Goal: Task Accomplishment & Management: Complete application form

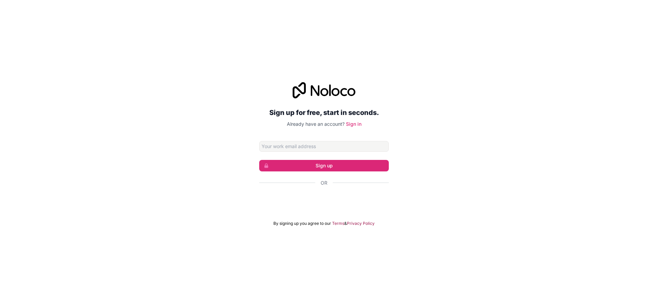
click at [296, 147] on input "Email address" at bounding box center [324, 146] width 130 height 11
type input "[EMAIL_ADDRESS][DOMAIN_NAME]"
click at [321, 163] on button "Sign up" at bounding box center [324, 165] width 130 height 11
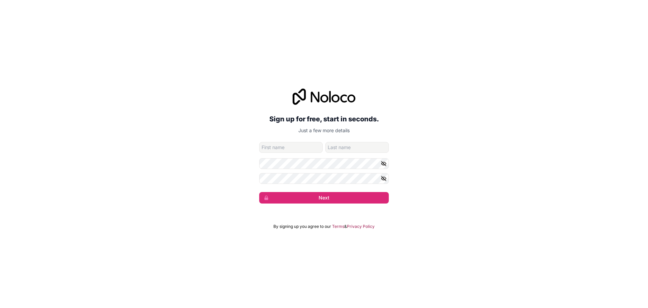
click at [255, 143] on div "Sign up for free, start in seconds. Just a few more details [EMAIL_ADDRESS][DOM…" at bounding box center [324, 146] width 648 height 134
click at [277, 147] on input "given-name" at bounding box center [290, 147] width 63 height 11
type input "Michiel"
type input "Brand"
click at [385, 165] on icon "button" at bounding box center [384, 163] width 6 height 6
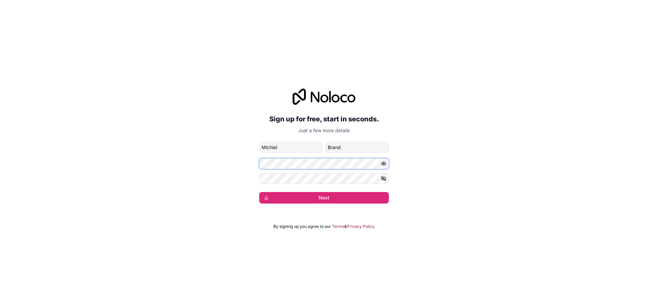
click at [202, 169] on div "Sign up for free, start in seconds. Just a few more details [EMAIL_ADDRESS][DOM…" at bounding box center [324, 146] width 648 height 134
click at [384, 164] on icon "button" at bounding box center [384, 163] width 6 height 6
click at [384, 180] on icon "button" at bounding box center [384, 178] width 5 height 3
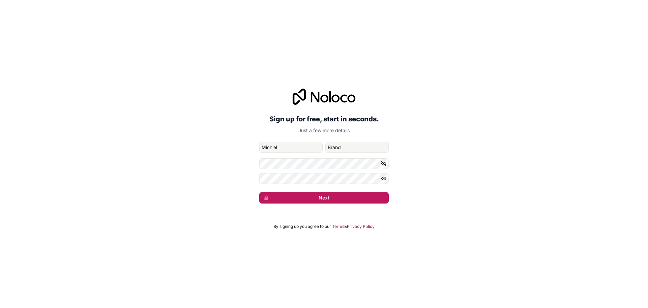
click at [315, 199] on button "Next" at bounding box center [324, 197] width 130 height 11
click at [485, 258] on div "Sign up for free, start in seconds. Just a few more details [PERSON_NAME][EMAIL…" at bounding box center [324, 154] width 648 height 308
click at [332, 200] on button "Next" at bounding box center [324, 197] width 130 height 11
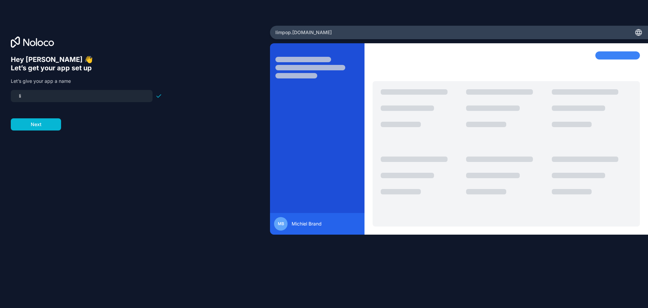
type input "l"
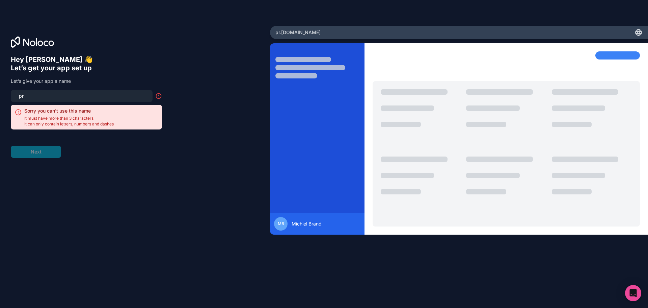
type input "p"
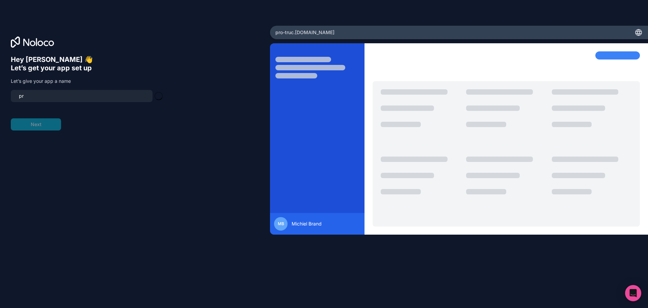
type input "p"
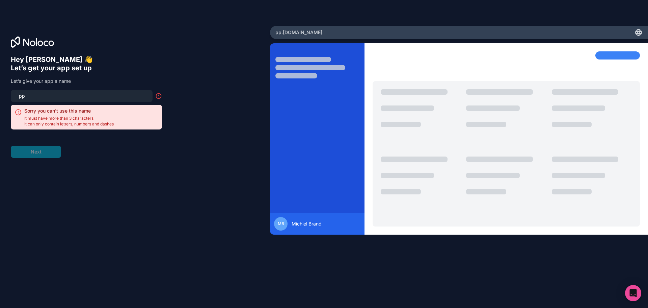
type input "p"
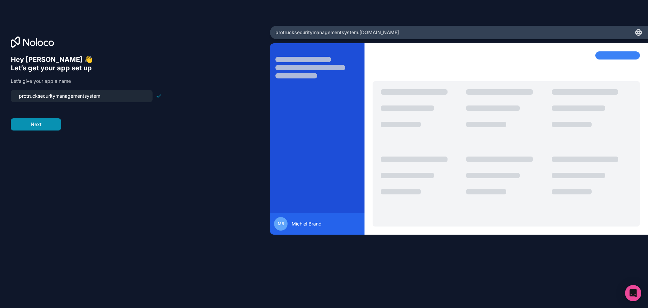
type input "protrucksecuritymanagementsystem"
click at [36, 125] on button "Next" at bounding box center [36, 124] width 50 height 12
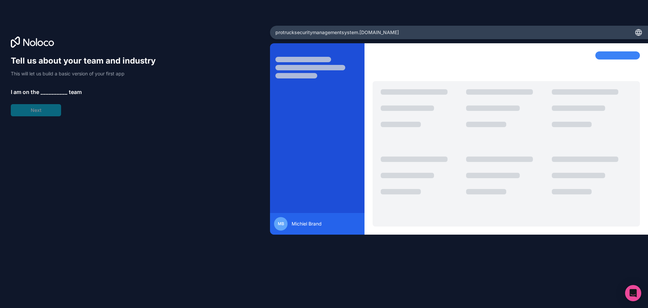
click at [12, 63] on h1 "Tell us about your team and industry" at bounding box center [86, 60] width 151 height 11
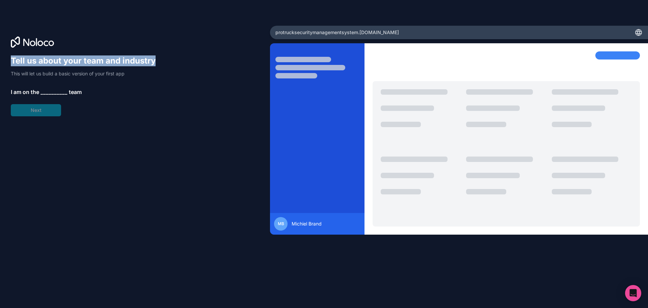
drag, startPoint x: 13, startPoint y: 60, endPoint x: 196, endPoint y: 55, distance: 182.4
click at [196, 55] on div "Tell us about your team and industry This will let us build a basic version of …" at bounding box center [135, 163] width 249 height 216
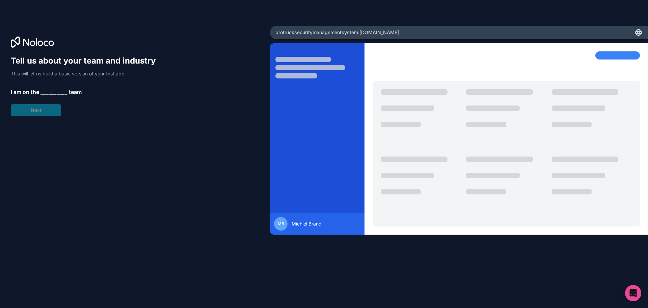
click at [48, 87] on div "Tell us about your team and industry This will let us build a basic version of …" at bounding box center [86, 85] width 151 height 61
click at [49, 89] on span "__________" at bounding box center [54, 92] width 27 height 8
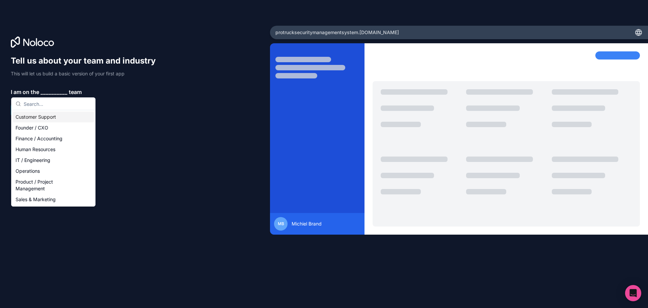
click at [42, 90] on span "__________" at bounding box center [54, 92] width 27 height 8
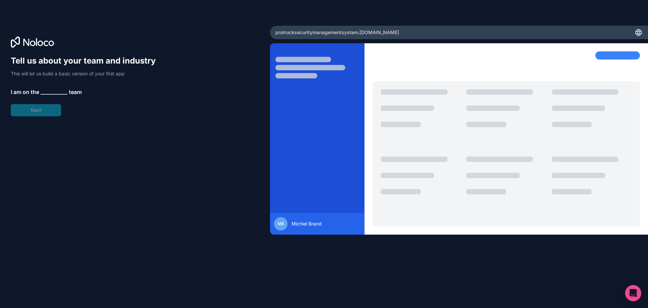
click at [77, 82] on div "Tell us about your team and industry This will let us build a basic version of …" at bounding box center [86, 85] width 151 height 61
click at [68, 67] on div "Tell us about your team and industry This will let us build a basic version of …" at bounding box center [86, 85] width 151 height 61
click at [53, 62] on h1 "Tell us about your team and industry" at bounding box center [86, 60] width 151 height 11
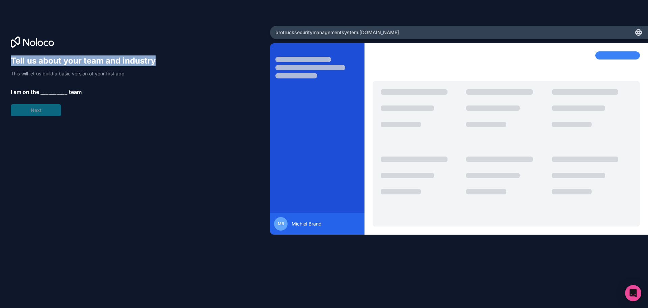
drag, startPoint x: 12, startPoint y: 60, endPoint x: 156, endPoint y: 64, distance: 144.3
click at [156, 64] on h1 "Tell us about your team and industry" at bounding box center [86, 60] width 151 height 11
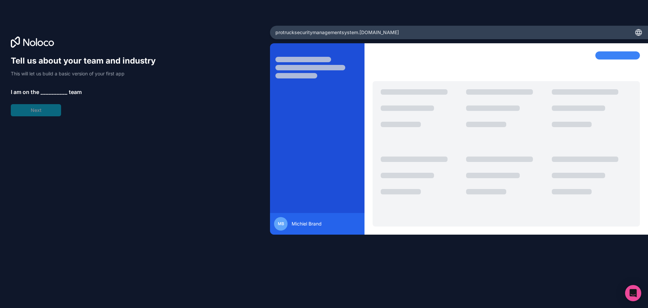
click at [43, 92] on span "__________" at bounding box center [54, 92] width 27 height 8
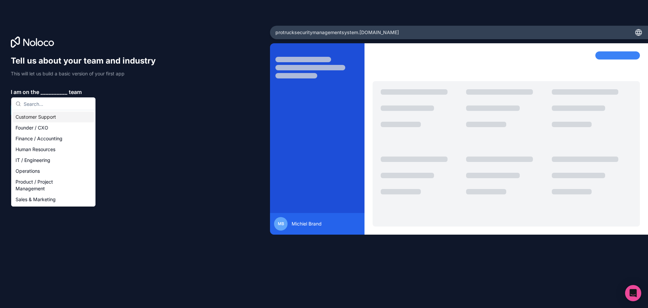
click at [42, 92] on span "__________" at bounding box center [54, 92] width 27 height 8
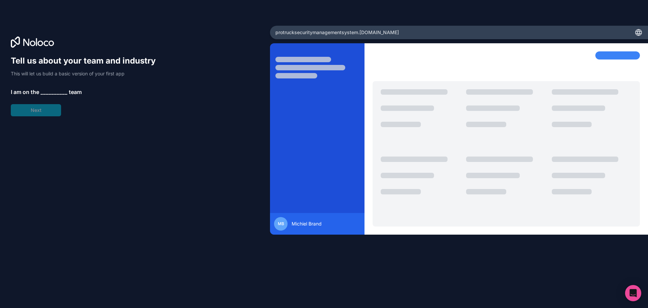
click at [42, 92] on span "__________" at bounding box center [54, 92] width 27 height 8
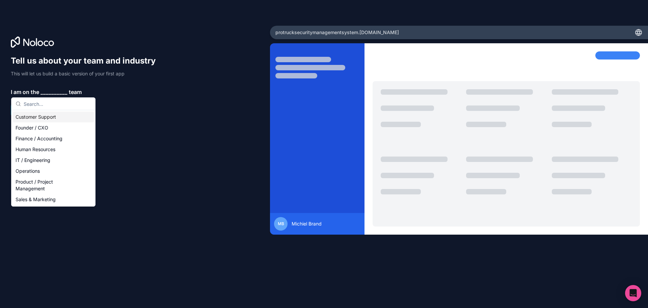
click at [38, 107] on input "text" at bounding box center [58, 104] width 68 height 12
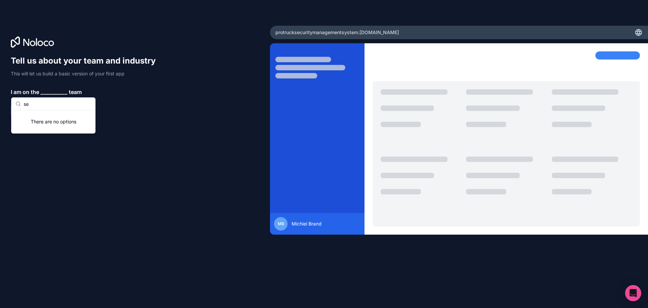
type input "s"
click at [25, 103] on input "Security" at bounding box center [58, 104] width 68 height 12
type input "Armed Escort Security"
click at [45, 91] on span "__________" at bounding box center [54, 92] width 27 height 8
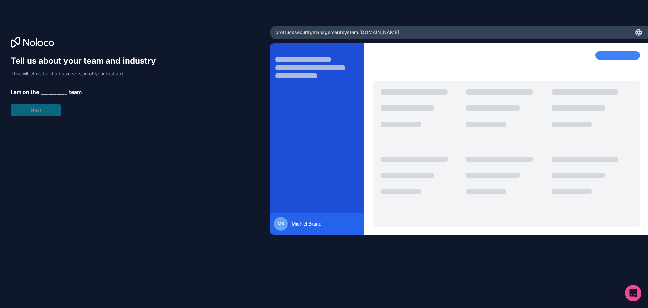
click at [40, 92] on p "I am on the __________ team" at bounding box center [86, 92] width 151 height 8
click at [50, 93] on span "__________" at bounding box center [54, 92] width 27 height 8
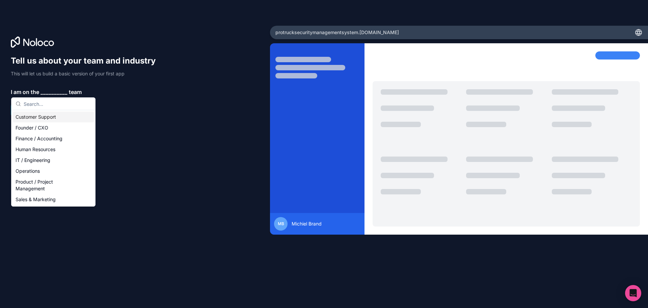
click at [44, 89] on span "__________" at bounding box center [54, 92] width 27 height 8
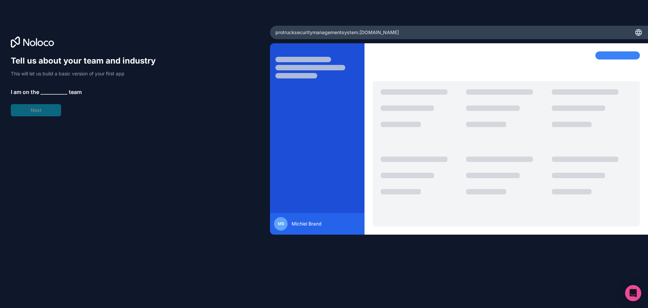
click at [44, 89] on span "__________" at bounding box center [54, 92] width 27 height 8
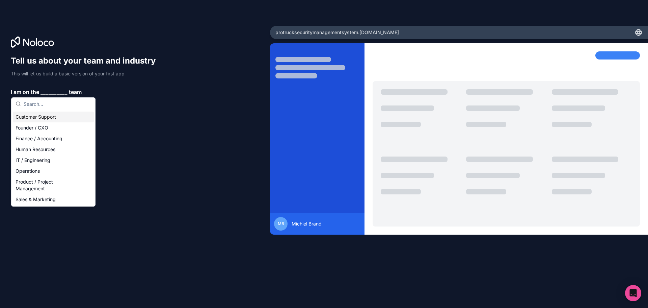
click at [37, 115] on div "Customer Support" at bounding box center [53, 116] width 81 height 11
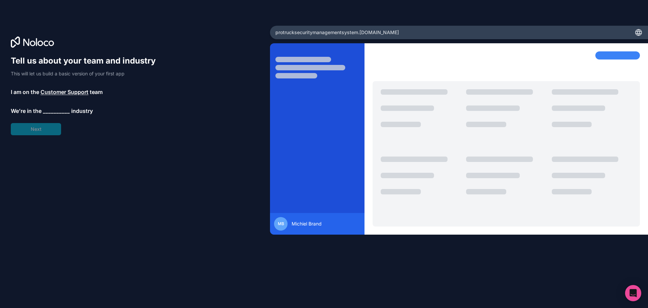
click at [43, 91] on span "Customer Support" at bounding box center [65, 92] width 48 height 8
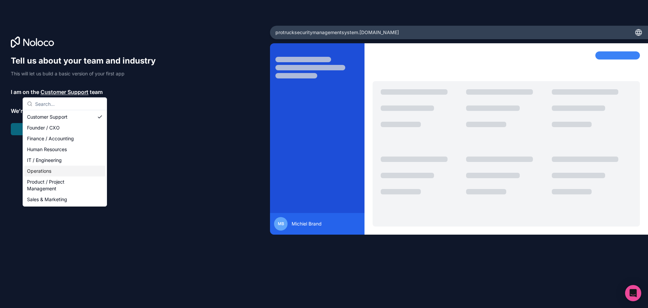
click at [54, 168] on div "Operations" at bounding box center [64, 170] width 81 height 11
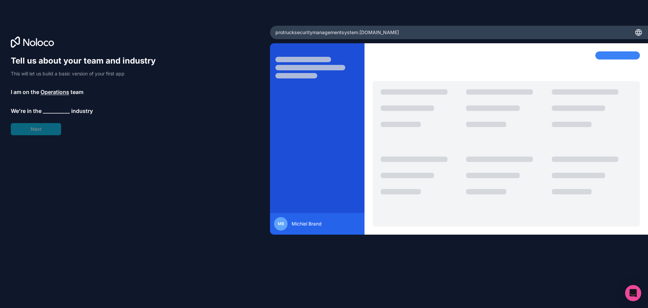
click at [47, 110] on span "__________" at bounding box center [56, 111] width 27 height 8
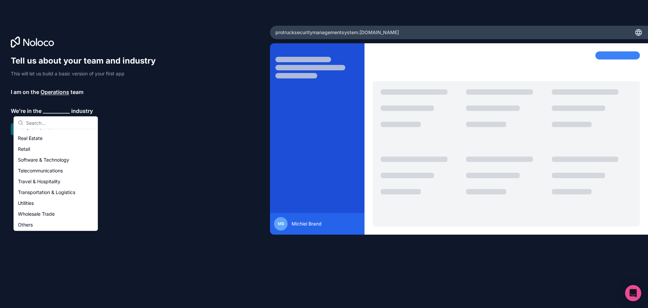
scroll to position [139, 0]
click at [28, 220] on div "Others" at bounding box center [55, 223] width 81 height 11
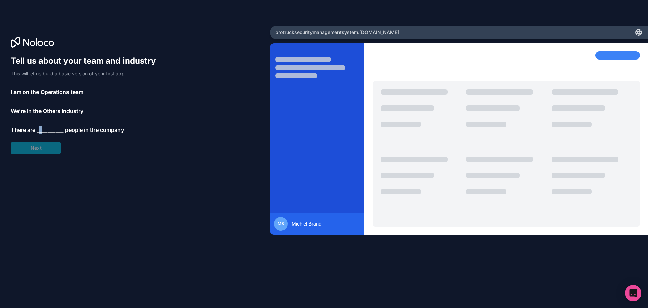
click at [41, 131] on span "__________" at bounding box center [50, 130] width 27 height 8
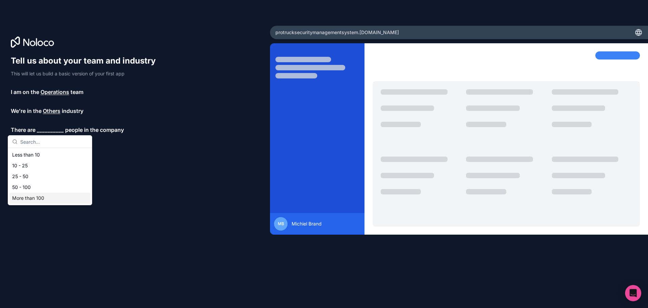
click at [44, 195] on div "More than 100" at bounding box center [49, 198] width 81 height 11
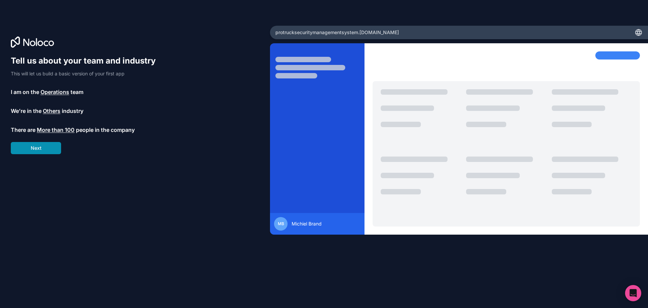
click at [46, 150] on button "Next" at bounding box center [36, 148] width 50 height 12
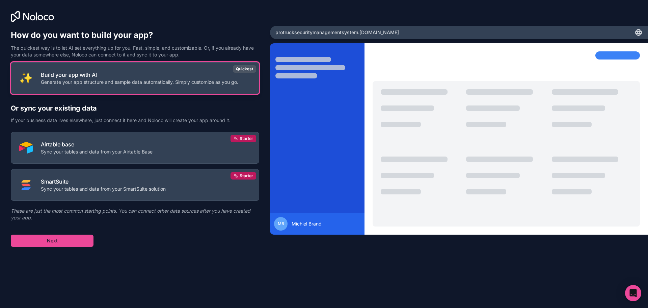
click at [181, 76] on p "Build your app with AI" at bounding box center [140, 75] width 198 height 8
click at [241, 80] on button "Build your app with AI Generate your app structure and sample data automaticall…" at bounding box center [135, 78] width 249 height 32
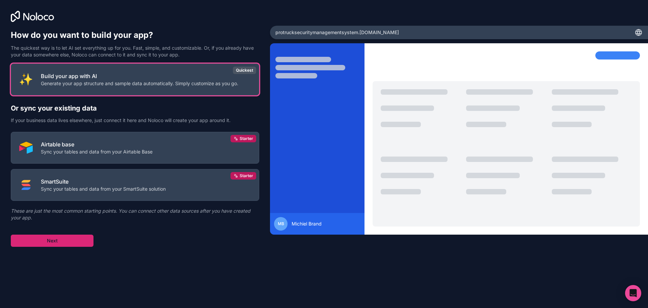
click at [61, 240] on button "Next" at bounding box center [52, 240] width 83 height 12
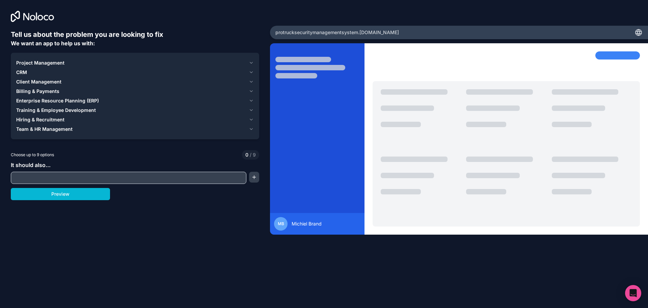
click at [60, 82] on span "Client Management" at bounding box center [38, 81] width 45 height 7
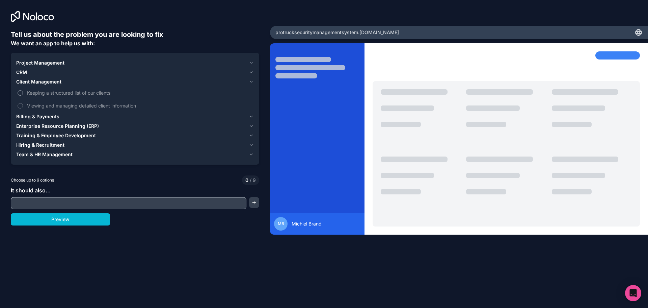
click at [18, 95] on label "Keeping a structured list of our clients" at bounding box center [135, 92] width 238 height 12
click at [18, 95] on button "Keeping a structured list of our clients" at bounding box center [20, 92] width 5 height 5
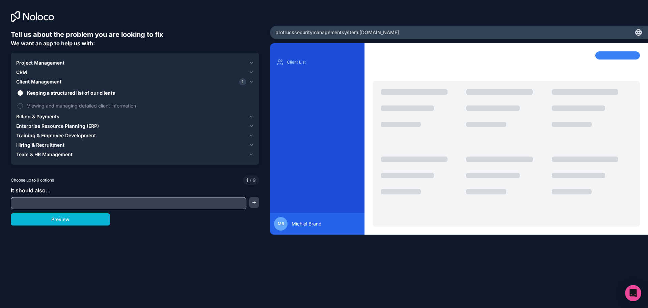
click at [52, 117] on span "Billing & Payments" at bounding box center [37, 116] width 43 height 7
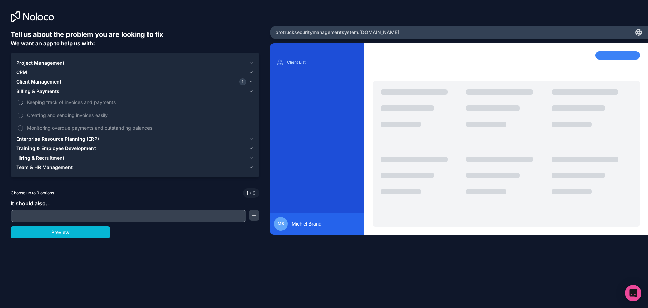
click at [20, 104] on button "Keeping track of invoices and payments" at bounding box center [20, 102] width 5 height 5
click at [76, 150] on span "Training & Employee Development" at bounding box center [56, 148] width 80 height 7
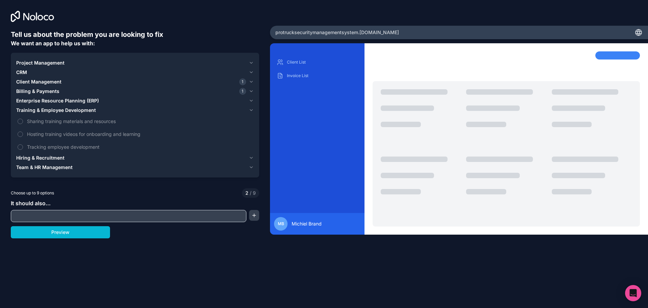
click at [34, 167] on span "Team & HR Management" at bounding box center [44, 167] width 56 height 7
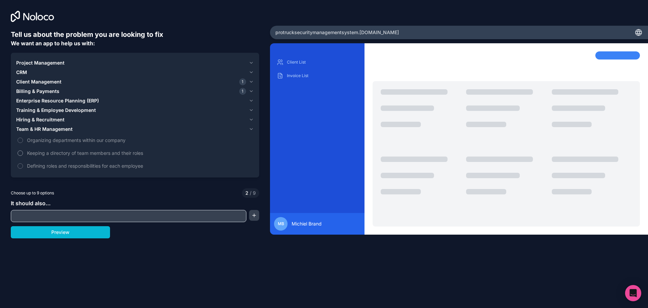
click at [21, 154] on button "Keeping a directory of team members and their roles" at bounding box center [20, 152] width 5 height 5
click at [46, 92] on span "Billing & Payments" at bounding box center [37, 91] width 43 height 7
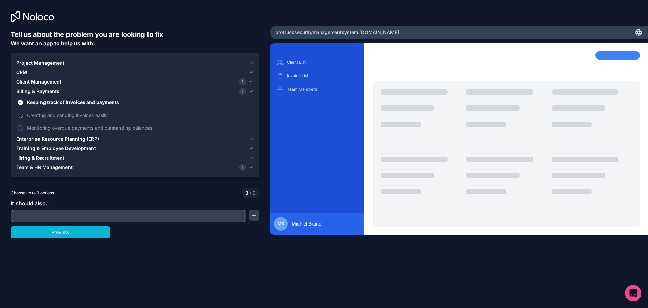
click at [21, 116] on button "Creating and sending invoices easily" at bounding box center [20, 114] width 5 height 5
click at [21, 129] on button "Monitoring overdue payments and outstanding balances" at bounding box center [20, 127] width 5 height 5
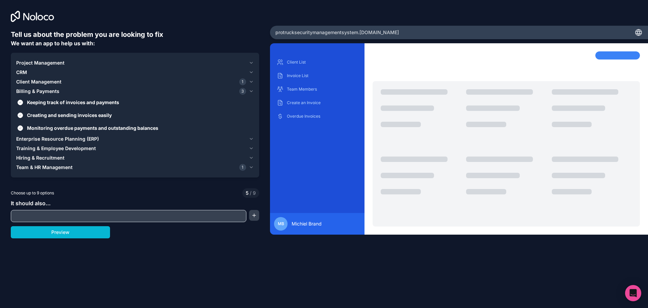
click at [79, 139] on span "Enterprise Resource Planning (ERP)" at bounding box center [57, 138] width 83 height 7
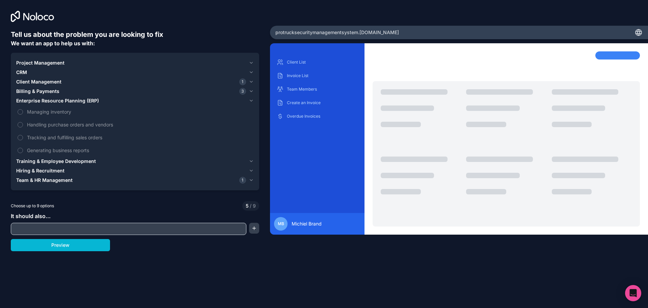
click at [76, 161] on span "Training & Employee Development" at bounding box center [56, 161] width 80 height 7
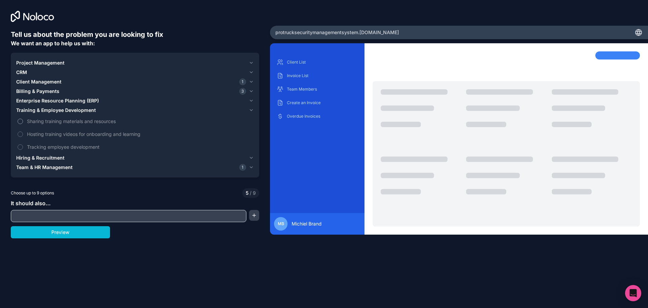
click at [19, 121] on button "Sharing training materials and resources" at bounding box center [20, 121] width 5 height 5
click at [21, 145] on button "Tracking employee development" at bounding box center [20, 146] width 5 height 5
click at [24, 134] on label "Hosting training videos for onboarding and learning" at bounding box center [135, 134] width 238 height 12
click at [23, 134] on button "Hosting training videos for onboarding and learning" at bounding box center [20, 133] width 5 height 5
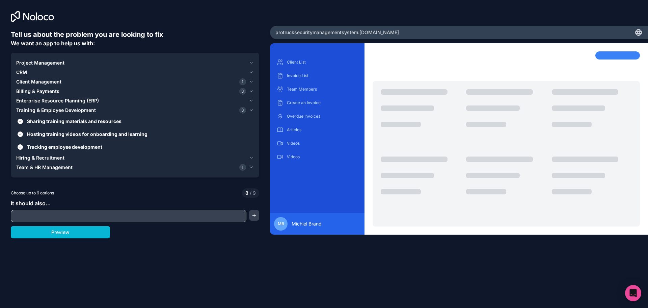
click at [49, 89] on span "Billing & Payments" at bounding box center [37, 91] width 43 height 7
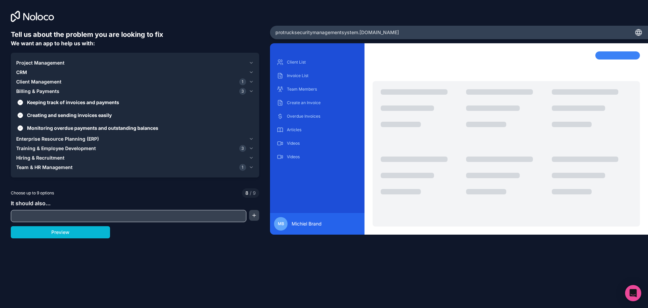
click at [59, 169] on span "Team & HR Management" at bounding box center [44, 167] width 56 height 7
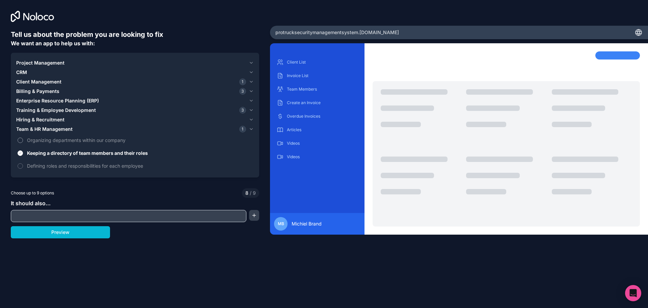
click at [18, 139] on button "Organizing departments within our company" at bounding box center [20, 139] width 5 height 5
click at [25, 169] on label "Defining roles and responsibilities for each employee" at bounding box center [135, 165] width 238 height 12
click at [23, 166] on label "Defining roles and responsibilities for each employee" at bounding box center [135, 165] width 238 height 12
click at [18, 143] on label "Organizing departments within our company" at bounding box center [135, 140] width 238 height 12
click at [18, 143] on button "Organizing departments within our company" at bounding box center [20, 139] width 5 height 5
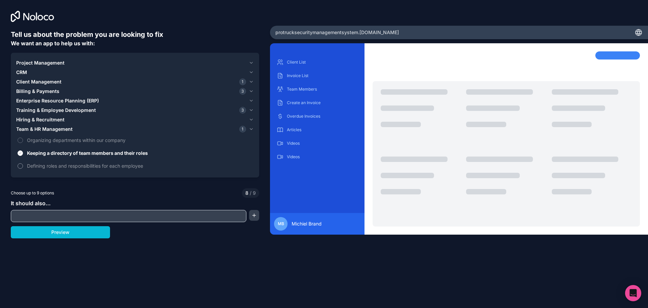
click at [18, 166] on button "Defining roles and responsibilities for each employee" at bounding box center [20, 165] width 5 height 5
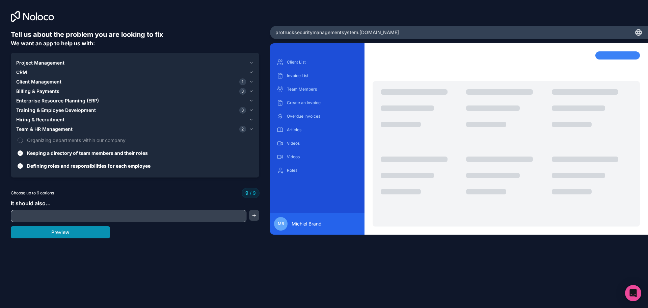
click at [51, 229] on button "Preview" at bounding box center [60, 232] width 99 height 12
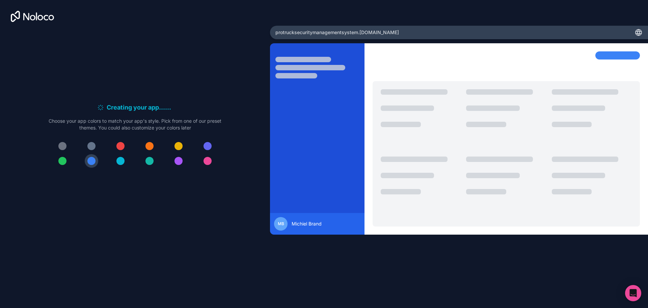
click at [203, 91] on div "Creating your app... . . . Meanwhile, let's personalize it! Choose your app col…" at bounding box center [135, 138] width 249 height 216
drag, startPoint x: 450, startPoint y: 6, endPoint x: 456, endPoint y: 6, distance: 6.1
click at [450, 6] on div "Creating your app... . . . Meanwhile, let's personalize it! Choose your app col…" at bounding box center [324, 154] width 648 height 308
